Goal: Task Accomplishment & Management: Complete application form

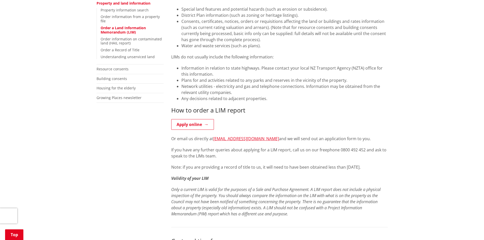
scroll to position [127, 0]
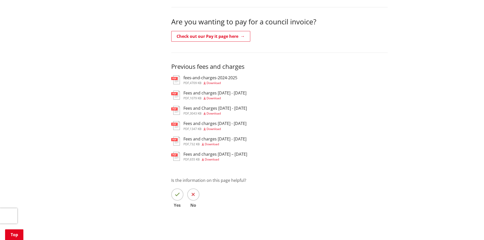
scroll to position [178, 0]
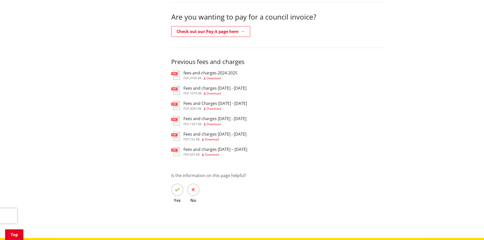
click at [194, 71] on h3 "fees-and-charges-2024-2025" at bounding box center [211, 73] width 54 height 5
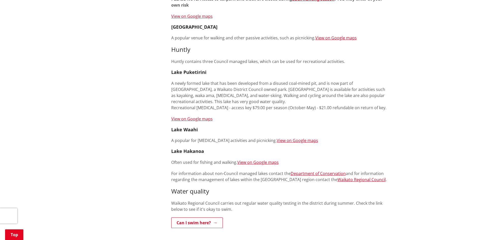
scroll to position [305, 0]
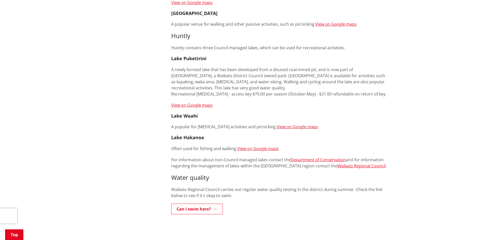
click at [96, 106] on div "More from this section Recreation Boat ramps Camping Community halls Dog parks …" at bounding box center [242, 143] width 299 height 690
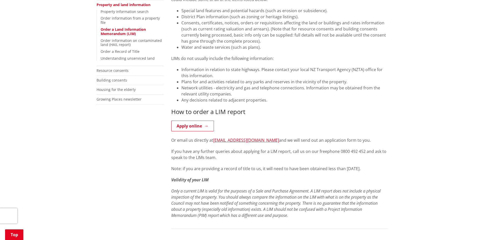
scroll to position [127, 0]
click at [196, 127] on link "Apply online" at bounding box center [192, 126] width 43 height 11
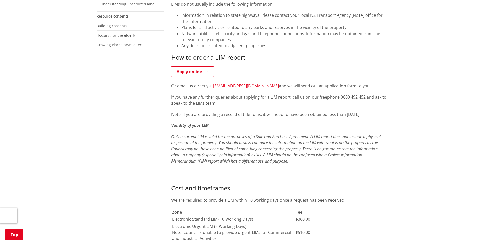
scroll to position [178, 0]
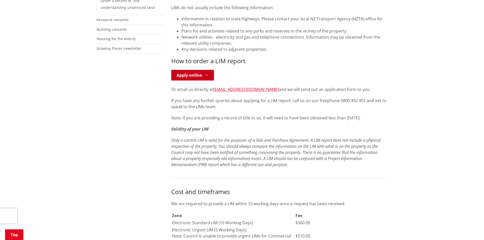
click at [182, 71] on link "Apply online" at bounding box center [192, 75] width 43 height 11
